Goal: Task Accomplishment & Management: Manage account settings

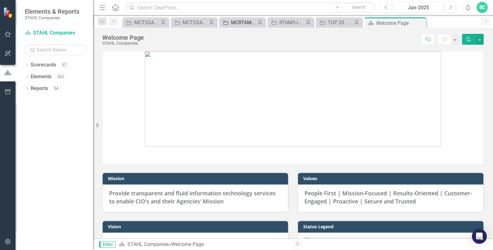
click at [240, 23] on div "MCRTAMS-ILD-GSA-217824 (MARINE CORPS RANGES AND TRAINING AREA MANAGEMENT SYSTEM…" at bounding box center [243, 23] width 25 height 8
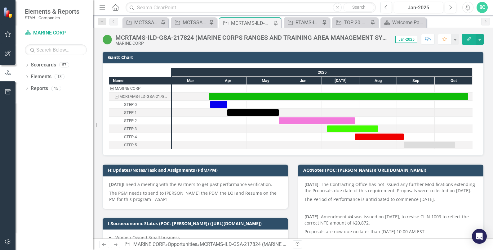
checkbox input "true"
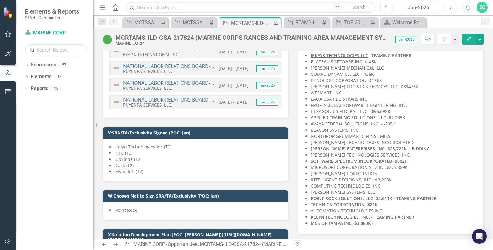
scroll to position [1163, 0]
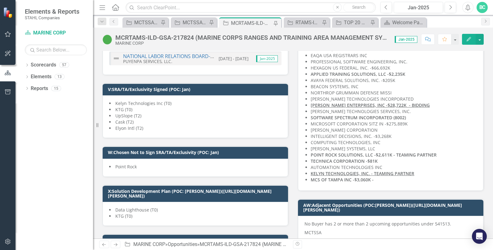
click at [119, 112] on span "KTG (T0)" at bounding box center [123, 109] width 17 height 6
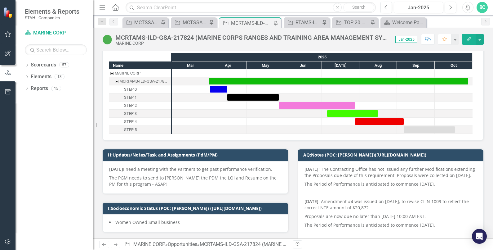
scroll to position [38, 0]
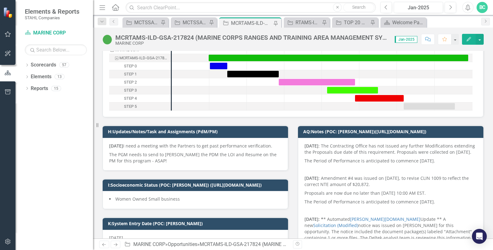
click at [238, 132] on h3 "H:Updates/Notes/Task and Assignments (PdM/PM)" at bounding box center [196, 131] width 177 height 5
click at [206, 129] on h3 "H:Updates/Notes/Task and Assignments (PdM/PM)" at bounding box center [196, 131] width 177 height 5
click at [185, 152] on p "The PGM needs to send to [PERSON_NAME] the PDM the LOI and Resume on the PM for…" at bounding box center [195, 157] width 172 height 14
